Goal: Task Accomplishment & Management: Manage account settings

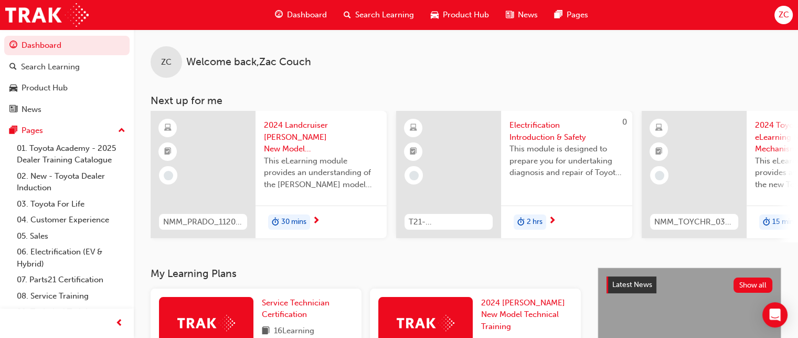
click at [504, 78] on div "ZC Welcome back , Zac Couch Next up for me NMM_PRADO_112024_MODULE_1 2024 Landc…" at bounding box center [466, 135] width 665 height 213
drag, startPoint x: 805, startPoint y: 1, endPoint x: 533, endPoint y: 86, distance: 284.9
click at [533, 86] on div "ZC Welcome back , Zac Couch Next up for me NMM_PRADO_112024_MODULE_1 2024 Landc…" at bounding box center [466, 135] width 665 height 213
click at [787, 14] on span "ZC" at bounding box center [783, 15] width 10 height 12
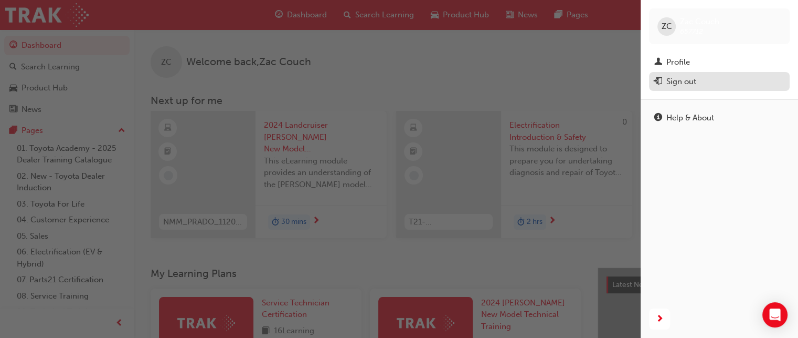
click at [671, 76] on div "Sign out" at bounding box center [682, 82] width 30 height 12
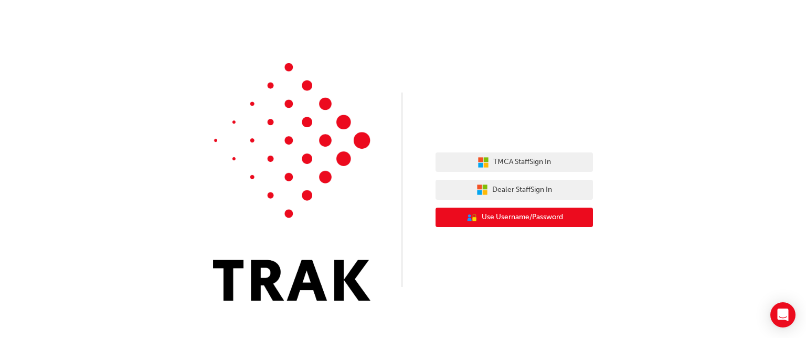
click at [540, 224] on button "User Authentication Icon - Blue Person, Gold Lock Use Username/Password" at bounding box center [514, 217] width 157 height 20
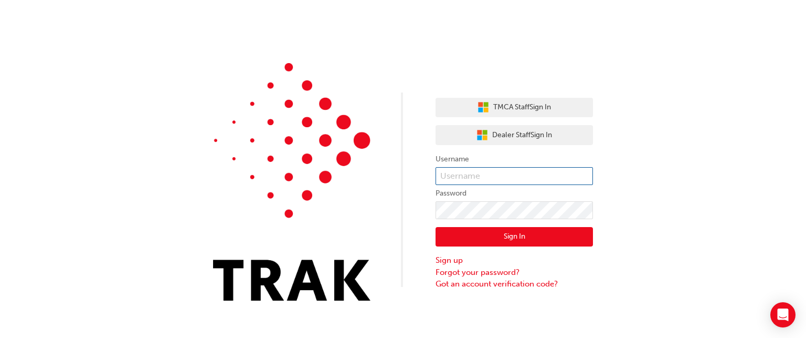
click at [509, 170] on input "text" at bounding box center [514, 176] width 157 height 18
type input "657125"
click at [492, 235] on button "Sign In" at bounding box center [514, 237] width 157 height 20
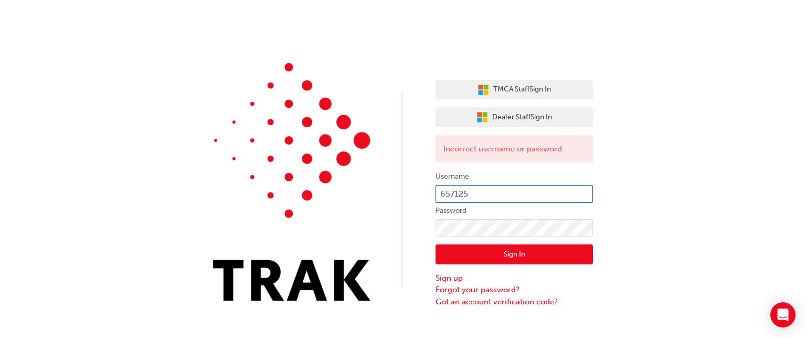
click at [496, 197] on input "657125" at bounding box center [514, 194] width 157 height 18
type input "65712"
click button "Sign In" at bounding box center [514, 254] width 157 height 20
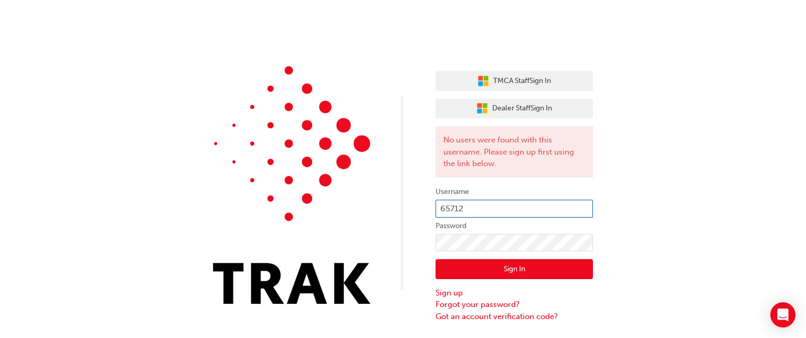
click at [475, 206] on input "65712" at bounding box center [514, 208] width 157 height 18
type input "657125"
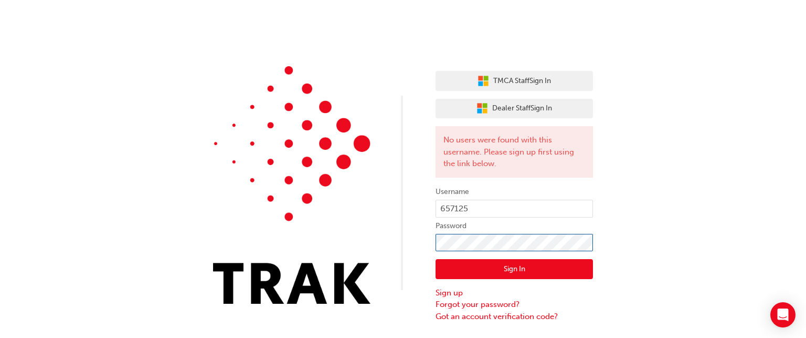
click button "Sign In" at bounding box center [514, 269] width 157 height 20
